Goal: Task Accomplishment & Management: Manage account settings

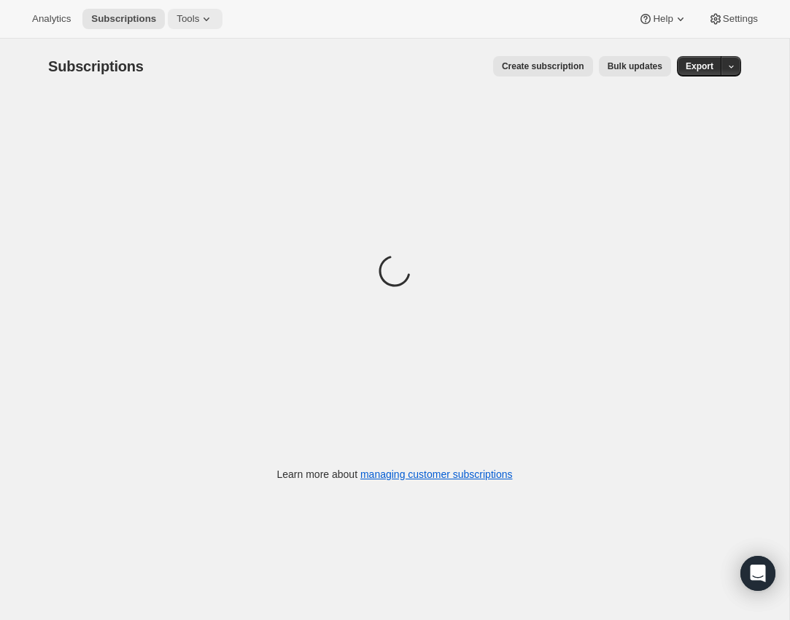
click at [193, 23] on span "Tools" at bounding box center [187, 19] width 23 height 12
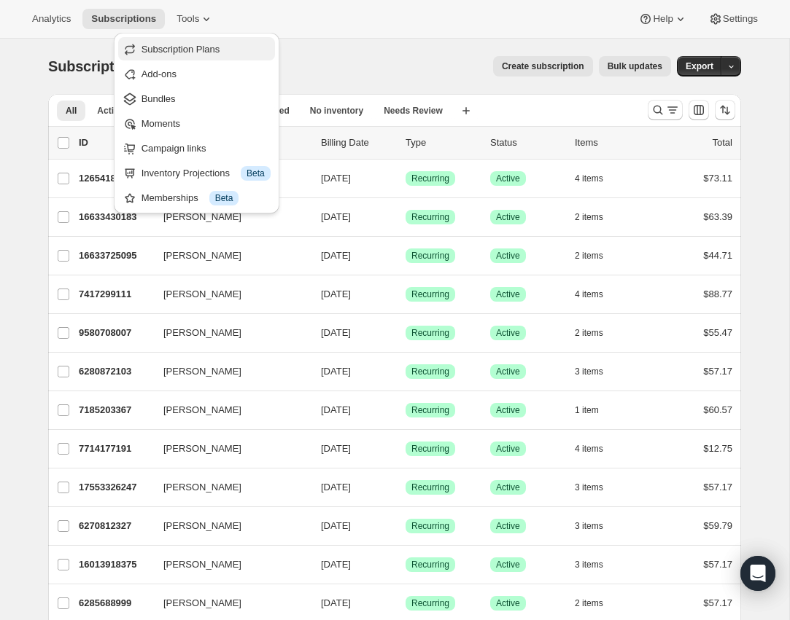
click at [201, 50] on span "Subscription Plans" at bounding box center [180, 49] width 79 height 11
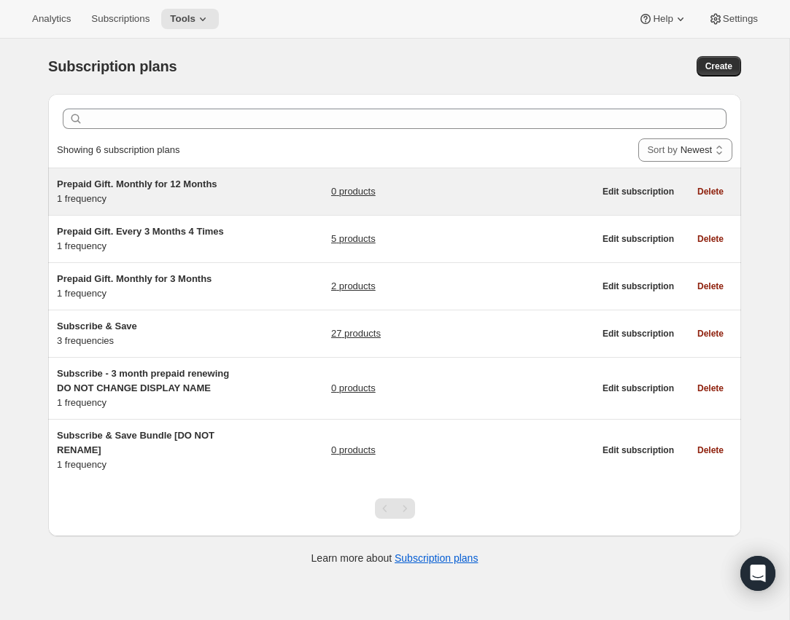
click at [327, 179] on div "Prepaid Gift. Monthly for 12 Months 1 frequency 0 products" at bounding box center [325, 191] width 537 height 29
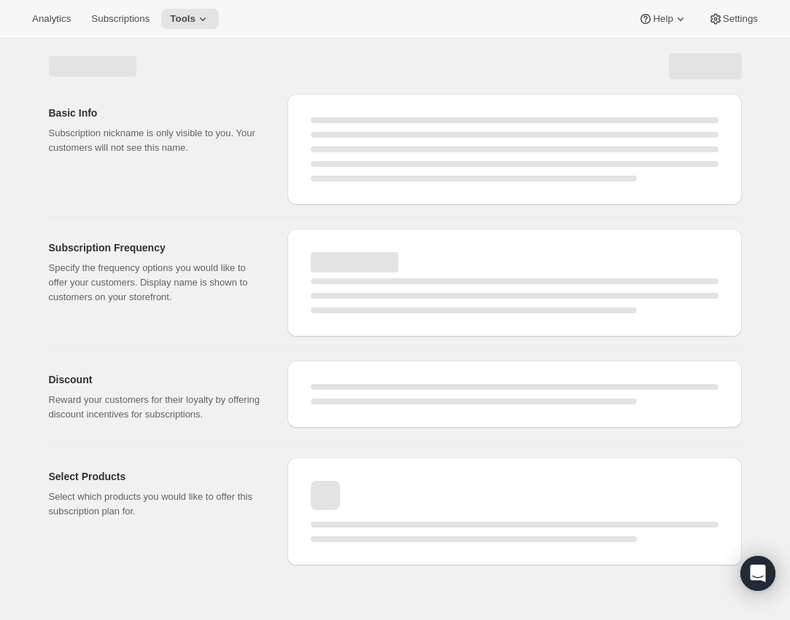
select select "WEEK"
select select "MONTH"
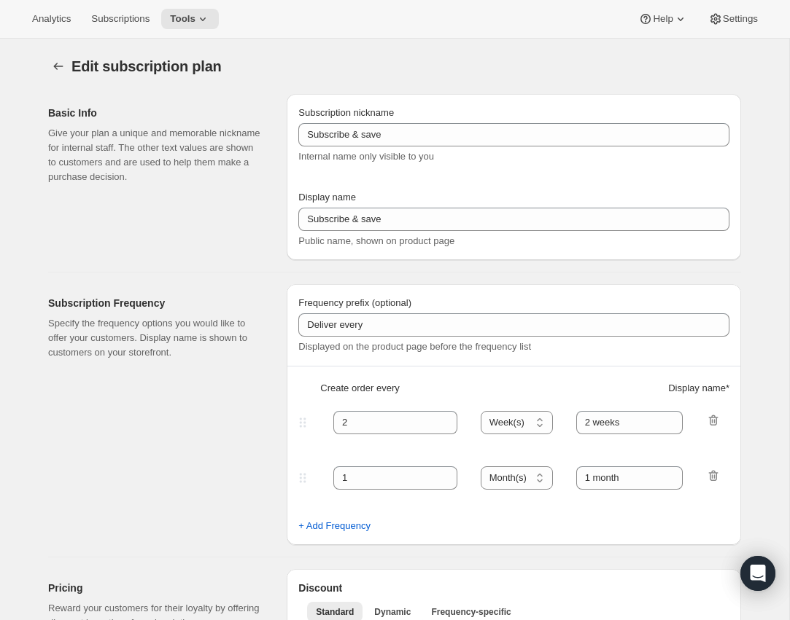
type input "Prepaid Gift. Monthly for 12 Months"
select select "MONTH"
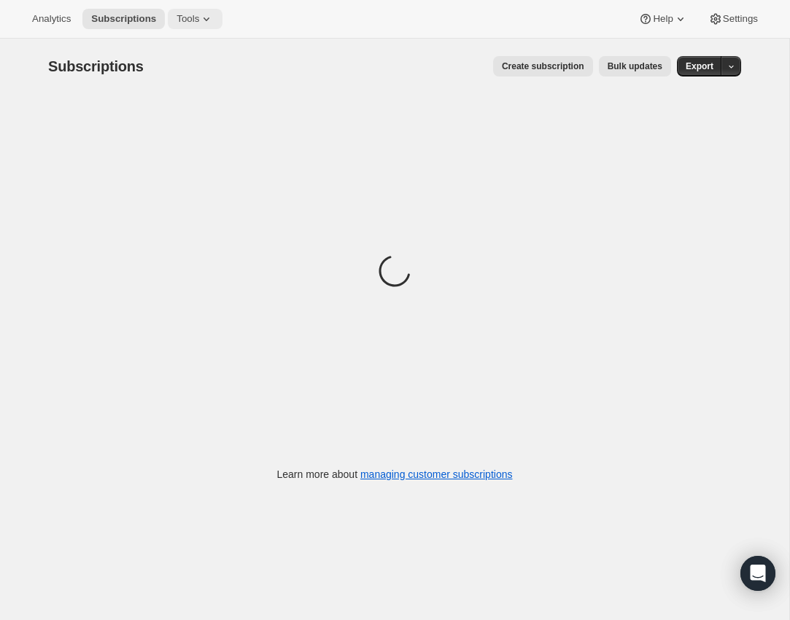
click at [191, 17] on span "Tools" at bounding box center [187, 19] width 23 height 12
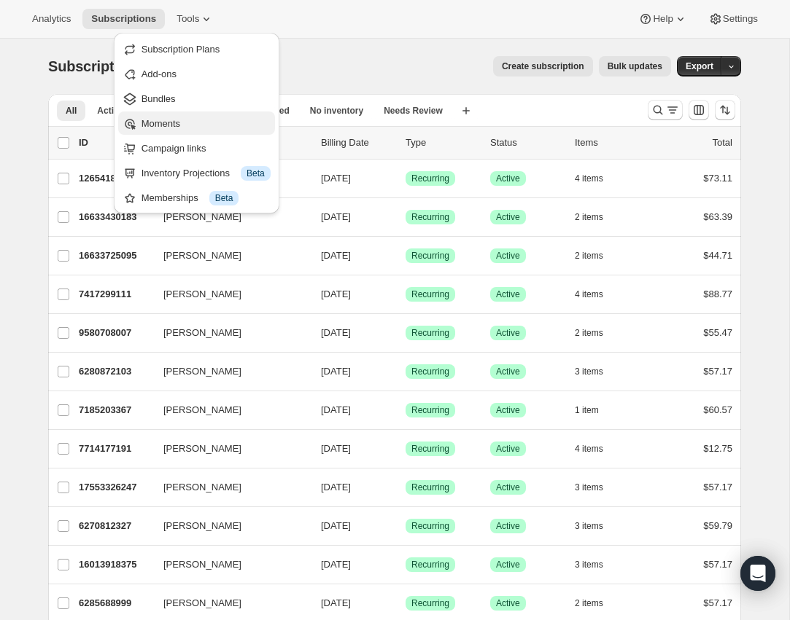
click at [171, 118] on span "Moments" at bounding box center [160, 123] width 39 height 11
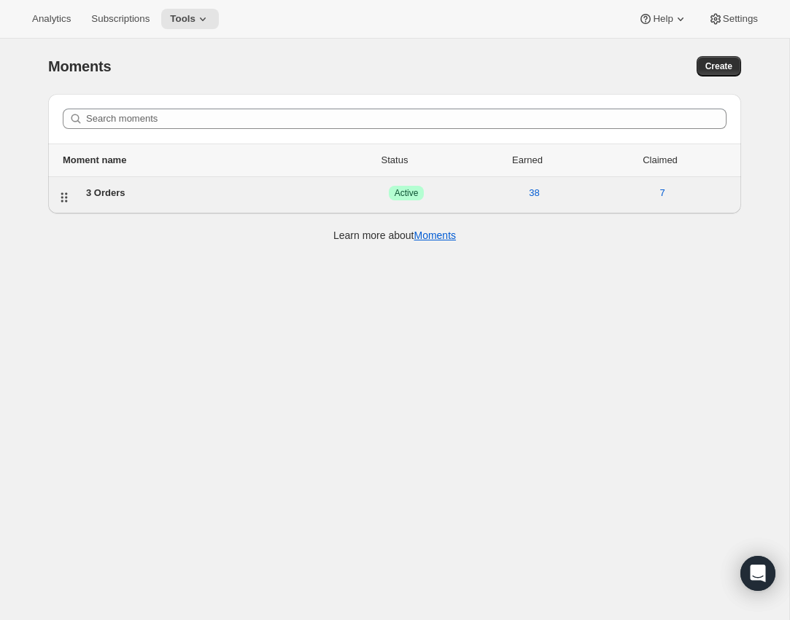
click at [152, 192] on div "3 Orders" at bounding box center [214, 193] width 256 height 15
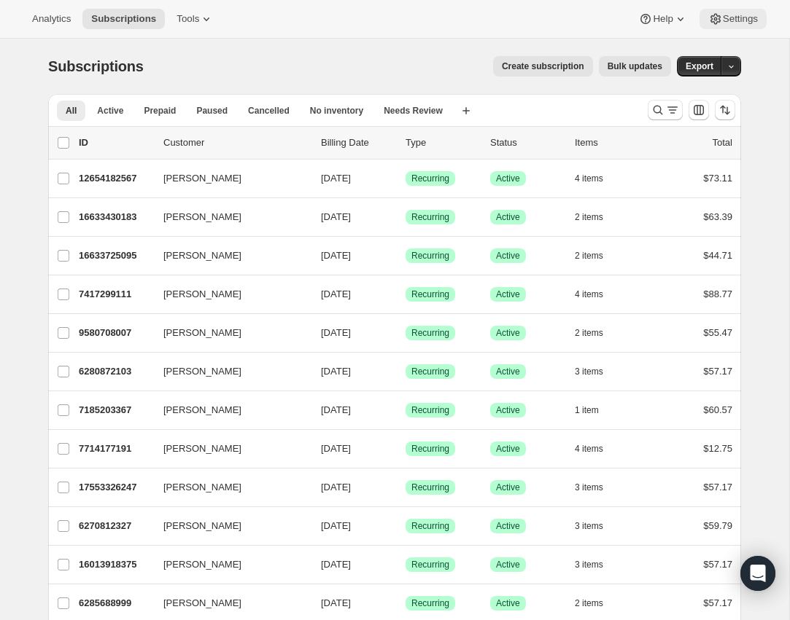
click at [751, 28] on button "Settings" at bounding box center [732, 19] width 67 height 20
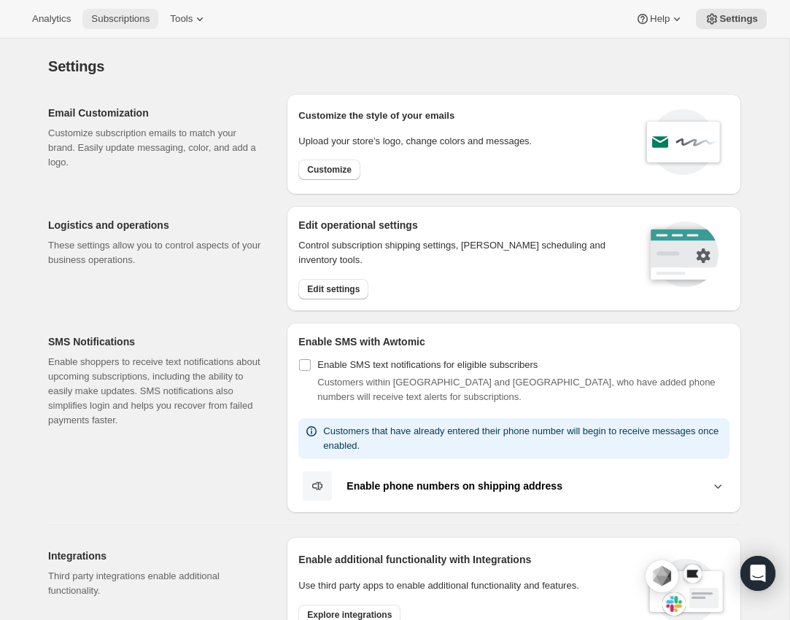
click at [130, 23] on span "Subscriptions" at bounding box center [120, 19] width 58 height 12
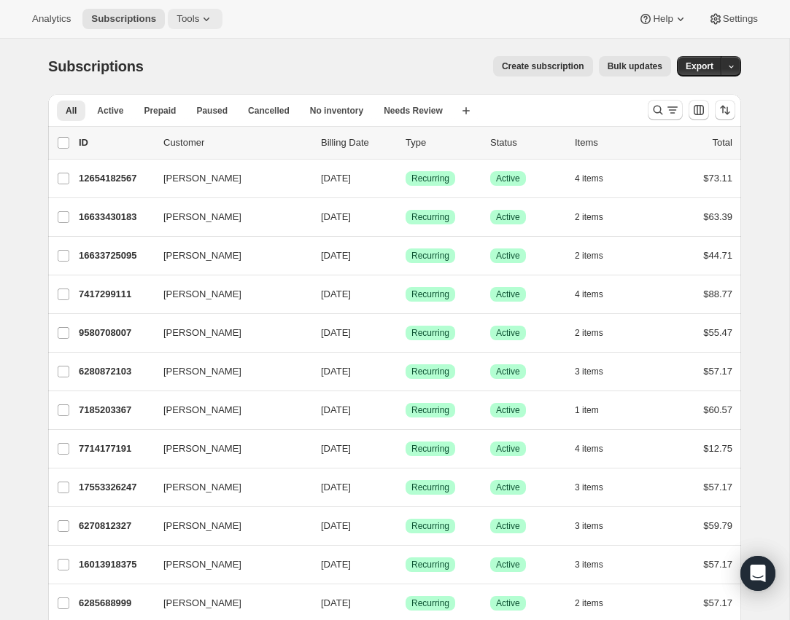
click at [184, 21] on span "Tools" at bounding box center [187, 19] width 23 height 12
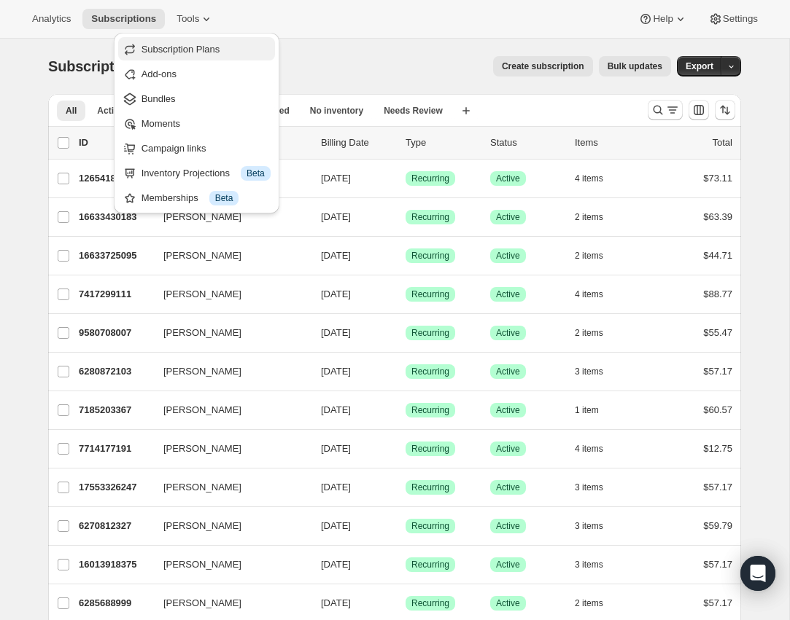
click at [205, 51] on span "Subscription Plans" at bounding box center [180, 49] width 79 height 11
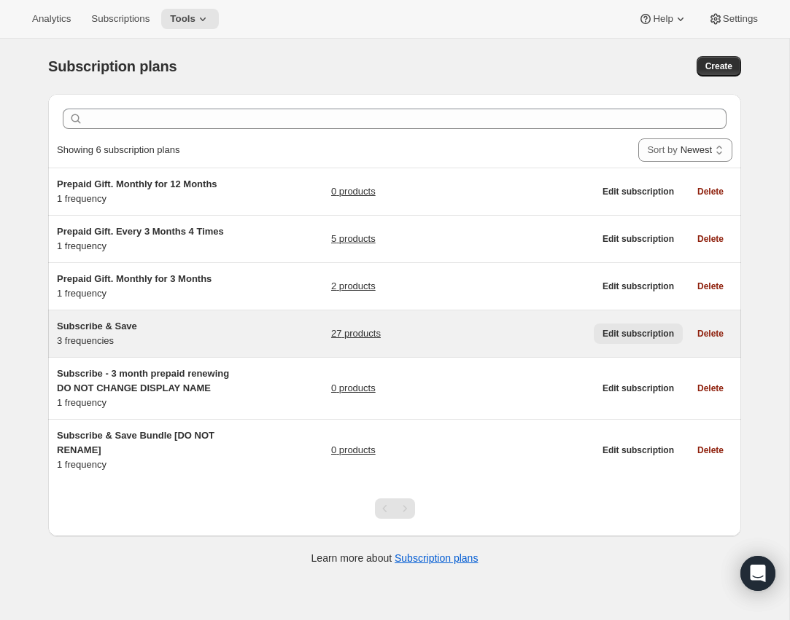
click at [647, 334] on span "Edit subscription" at bounding box center [637, 334] width 71 height 12
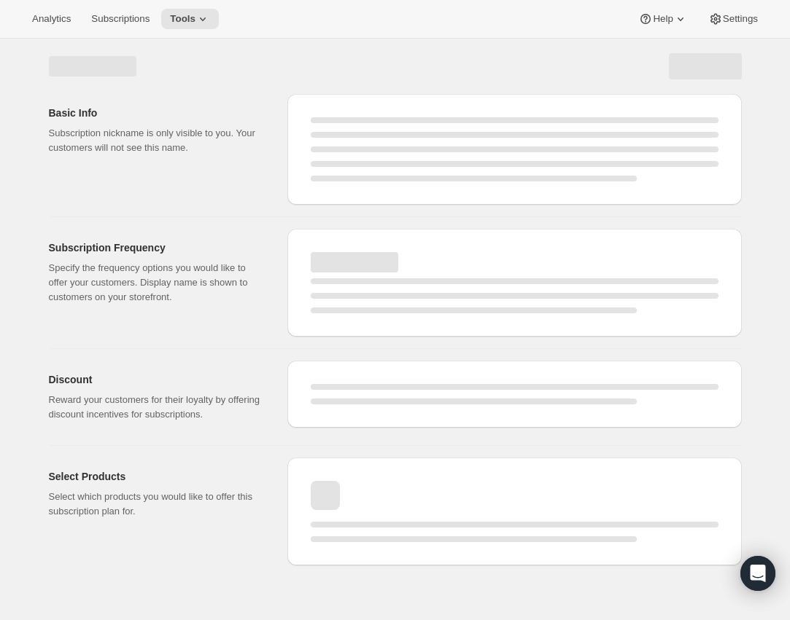
select select "WEEK"
select select "MONTH"
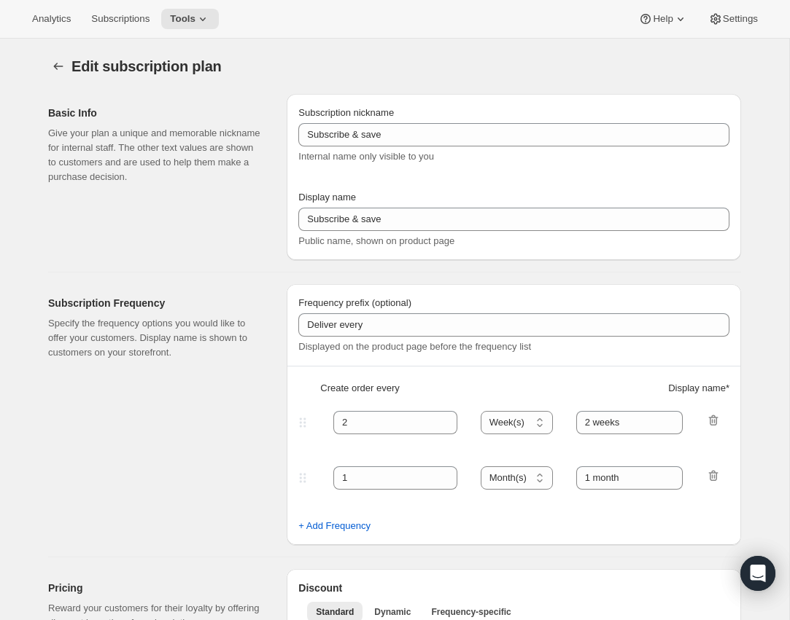
type input "Subscribe & Save"
type input "Subscribe"
type input "1"
select select "MONTH"
type input "1 month"
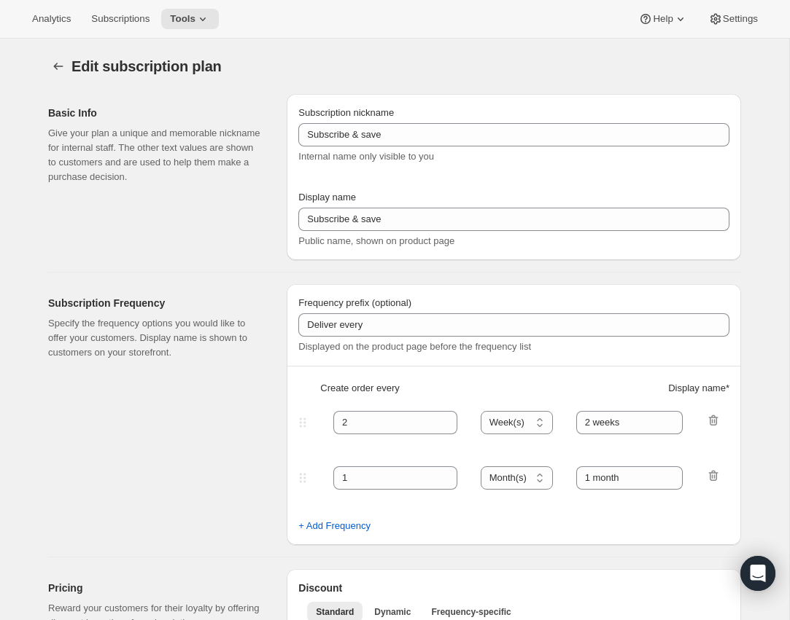
type input "2"
type input "2 months"
type input "By subscribing for a subscription discount you are obligated to first 3 orders …"
select select "MONTH"
